Goal: Task Accomplishment & Management: Manage account settings

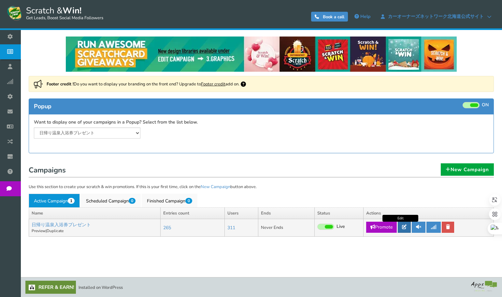
click at [409, 230] on link at bounding box center [404, 227] width 13 height 11
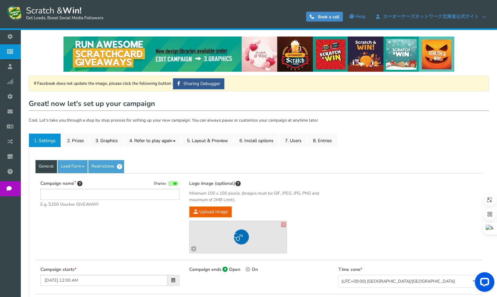
type input "日帰り温泉入浴券プレゼント"
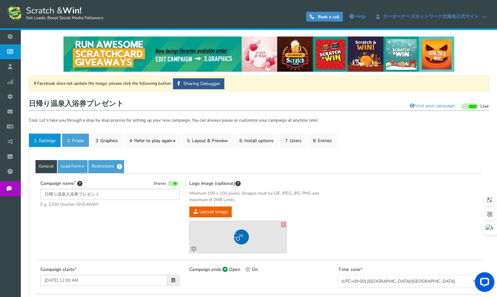
click at [67, 144] on link "2. Prizes" at bounding box center [75, 140] width 27 height 14
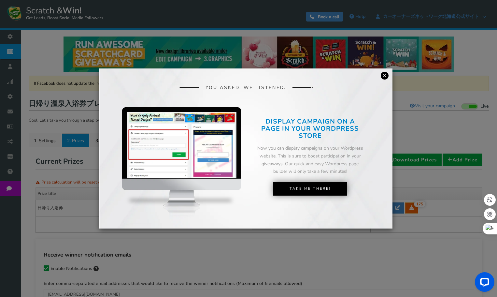
click at [389, 72] on link "×" at bounding box center [385, 76] width 8 height 8
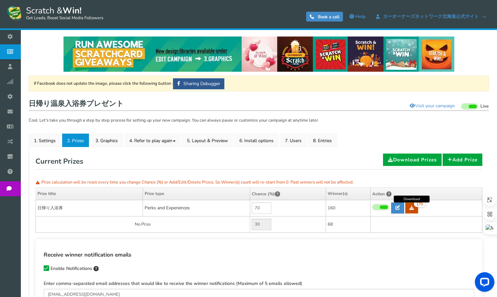
click at [416, 208] on link "175" at bounding box center [412, 207] width 13 height 11
click at [289, 139] on link "7. Users" at bounding box center [293, 140] width 27 height 14
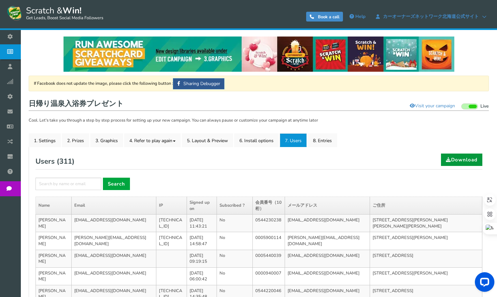
click at [458, 163] on link "Download" at bounding box center [461, 160] width 41 height 12
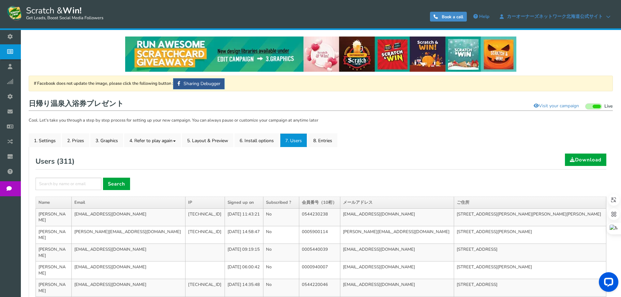
drag, startPoint x: 398, startPoint y: 158, endPoint x: 406, endPoint y: 149, distance: 12.5
click at [398, 158] on div "Users ( 311 ) Download" at bounding box center [321, 162] width 571 height 16
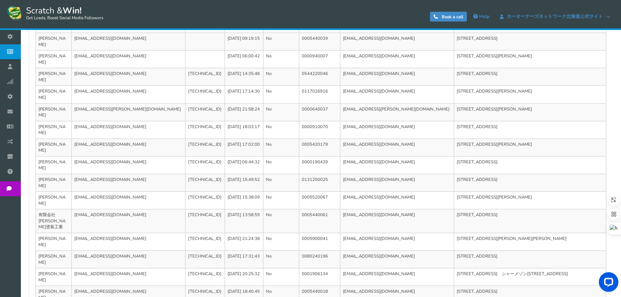
scroll to position [218, 0]
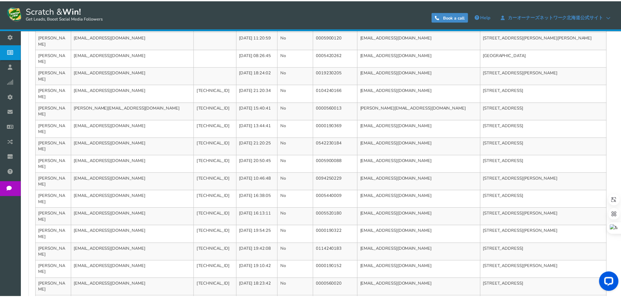
scroll to position [0, 0]
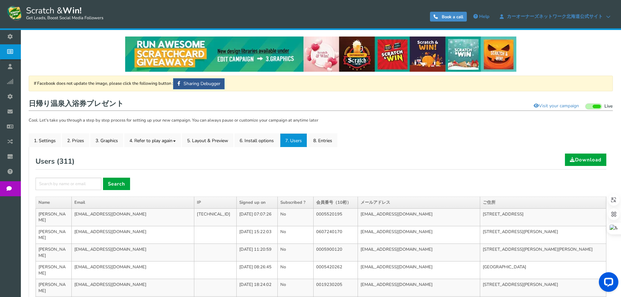
click at [395, 136] on ul "1. Settings 2. Prizes 3. Graphics 4. Refer to play again 4.1 Referrals Setup 4.…" at bounding box center [321, 140] width 584 height 14
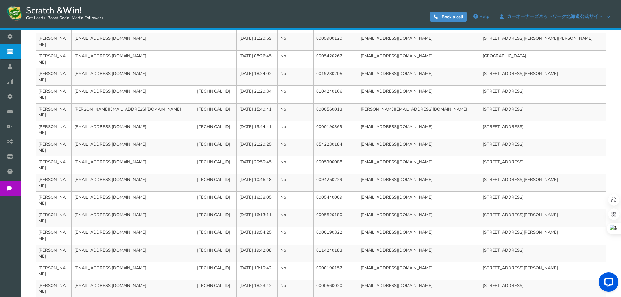
scroll to position [212, 0]
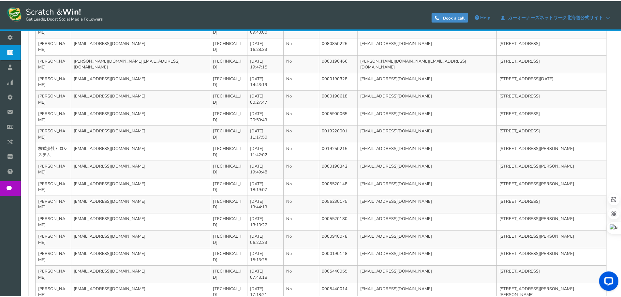
scroll to position [0, 0]
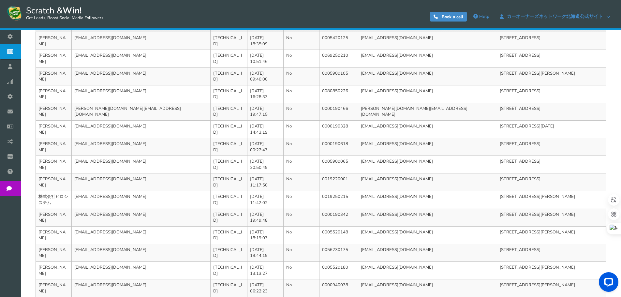
scroll to position [230, 0]
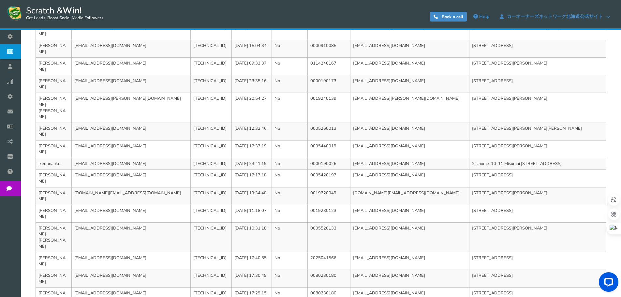
scroll to position [218, 0]
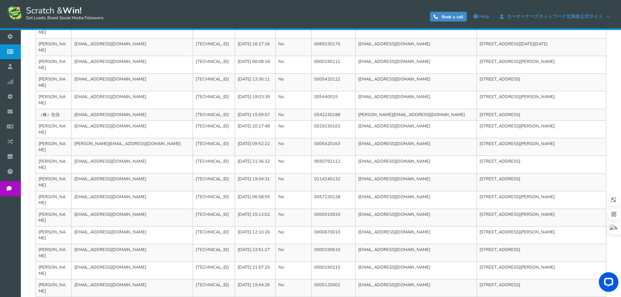
scroll to position [212, 0]
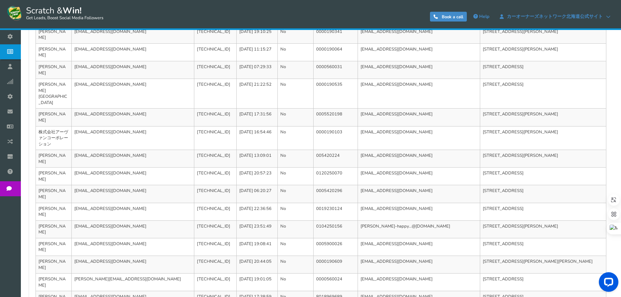
scroll to position [224, 0]
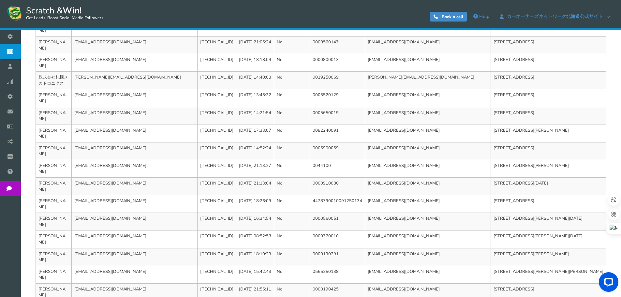
scroll to position [218, 0]
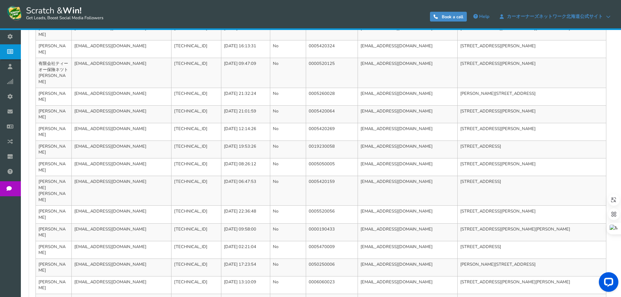
scroll to position [224, 0]
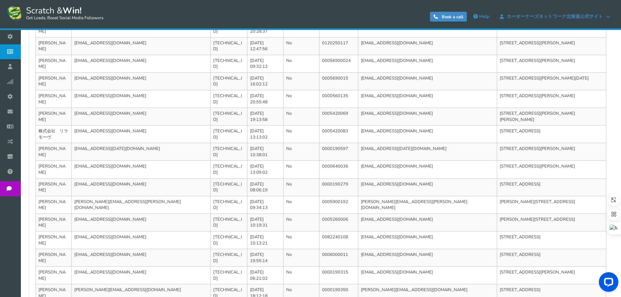
scroll to position [218, 0]
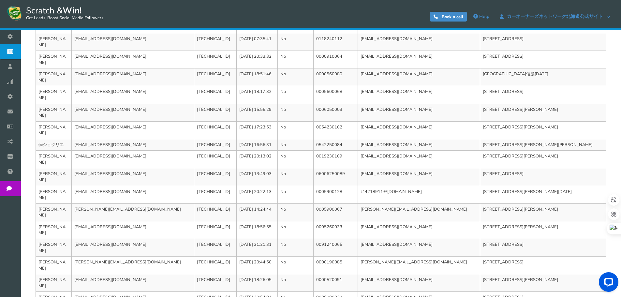
scroll to position [212, 0]
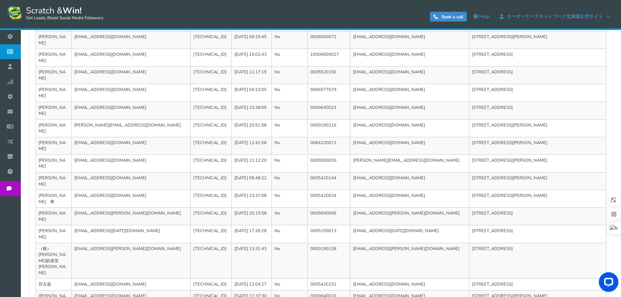
scroll to position [218, 0]
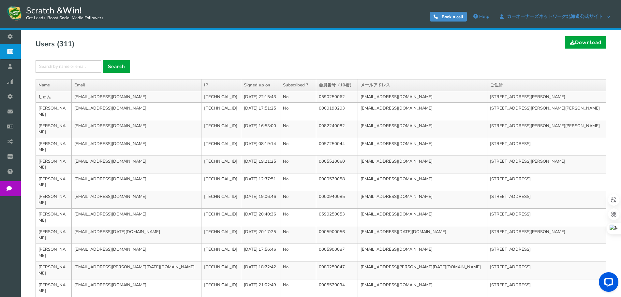
scroll to position [212, 0]
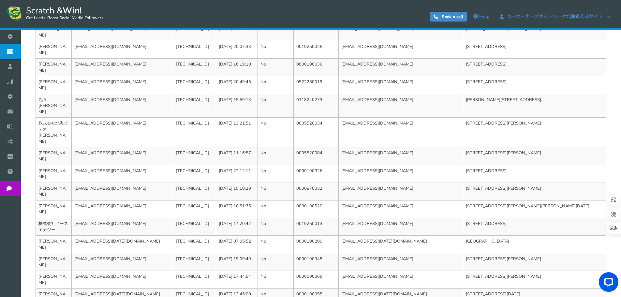
scroll to position [230, 0]
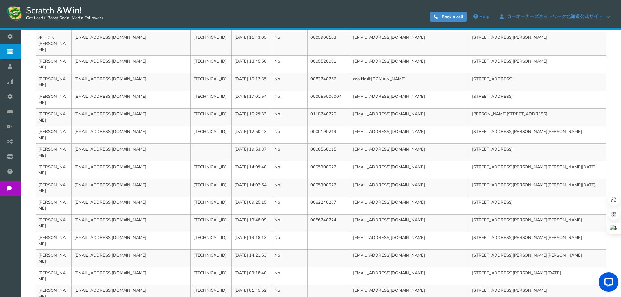
scroll to position [218, 0]
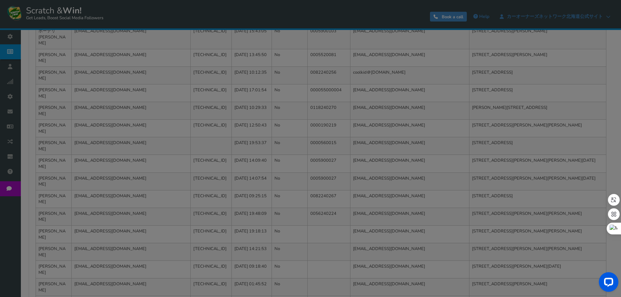
scroll to position [108, 0]
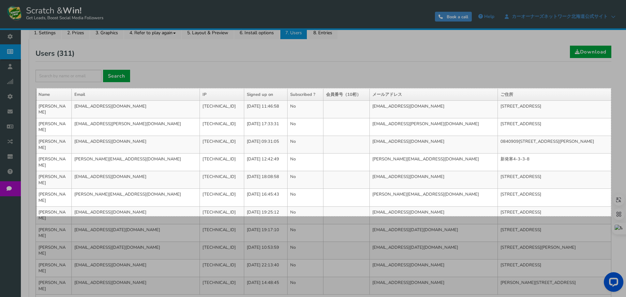
drag, startPoint x: 37, startPoint y: 88, endPoint x: 611, endPoint y: 216, distance: 588.1
click at [502, 216] on div "[DATE] X 392" at bounding box center [313, 94] width 626 height 405
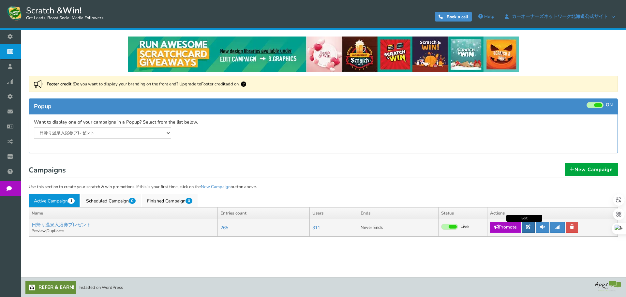
click at [530, 226] on icon at bounding box center [528, 227] width 5 height 5
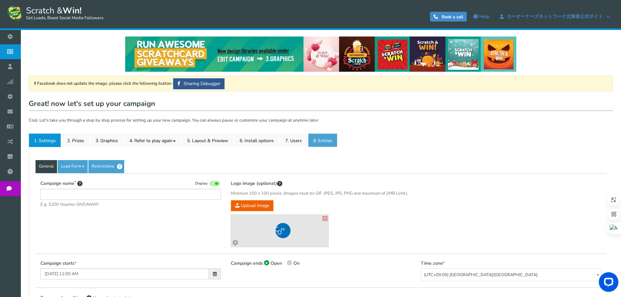
click at [321, 142] on link "8. Entries" at bounding box center [322, 140] width 29 height 14
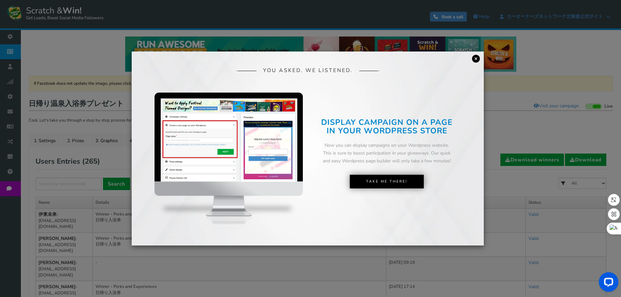
click at [474, 60] on link "×" at bounding box center [476, 59] width 8 height 8
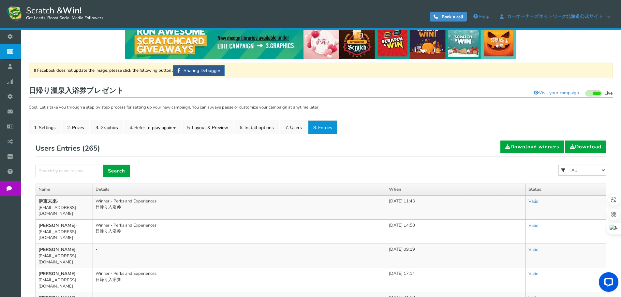
scroll to position [65, 0]
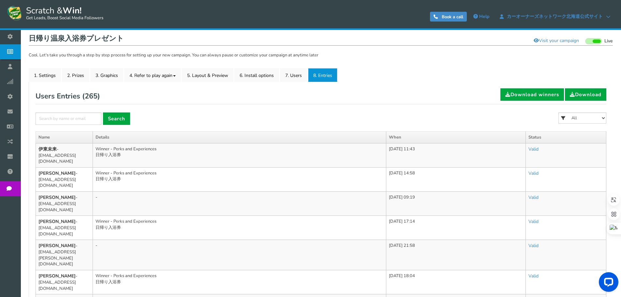
click at [279, 181] on td "Winner - Perks and Experiences 日帰り入浴券" at bounding box center [239, 179] width 293 height 24
